Goal: Navigation & Orientation: Find specific page/section

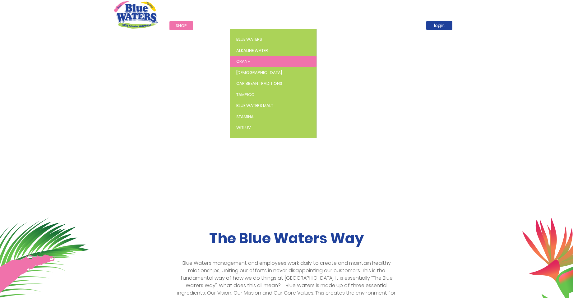
click at [257, 58] on link "Cran+" at bounding box center [273, 61] width 86 height 11
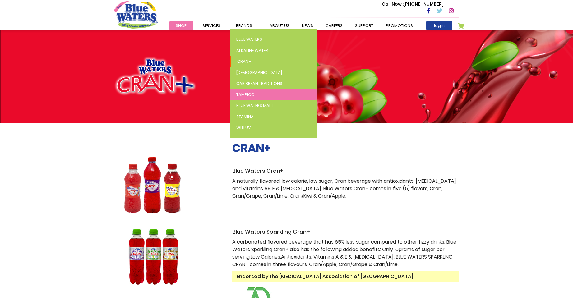
click at [254, 91] on link "Tampico" at bounding box center [273, 94] width 86 height 11
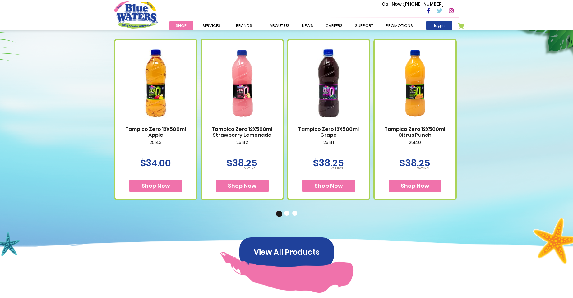
scroll to position [249, 0]
